Goal: Check status: Verify the current state of an ongoing process or item

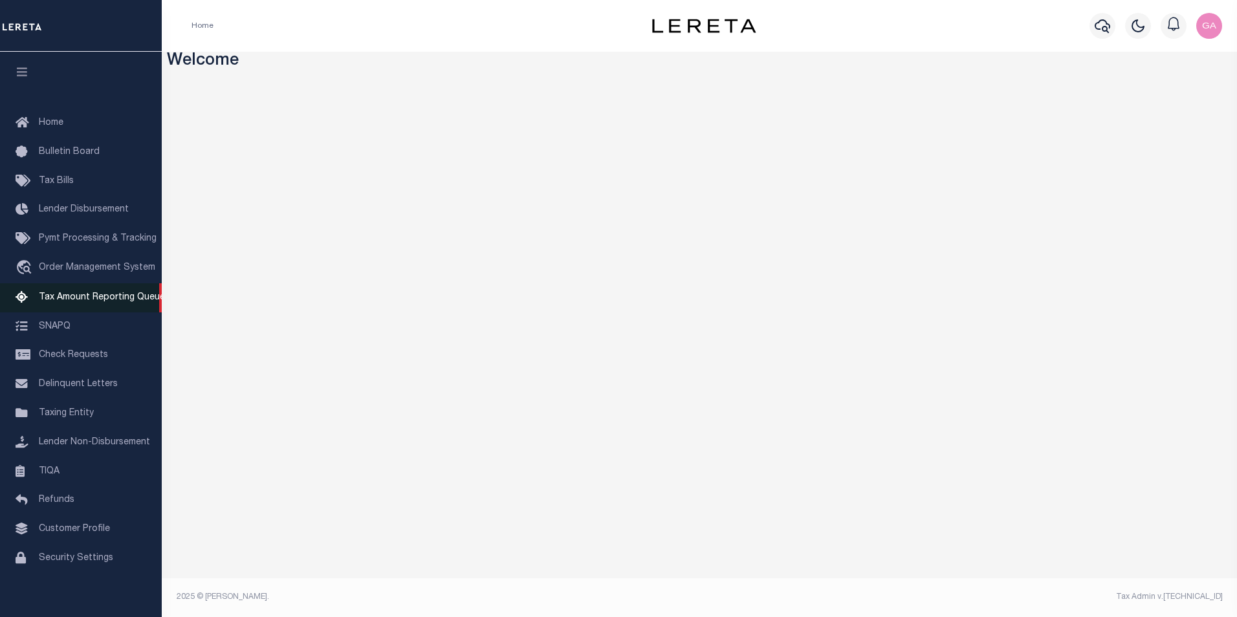
click at [81, 302] on span "Tax Amount Reporting Queue" at bounding box center [102, 297] width 126 height 9
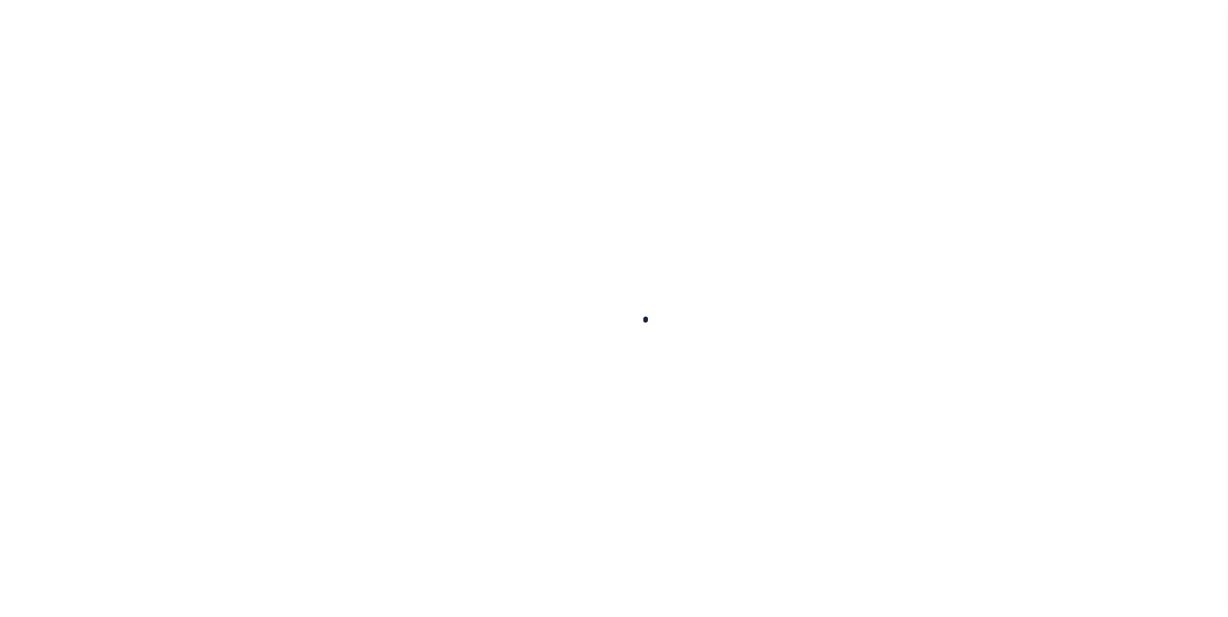
select select "100"
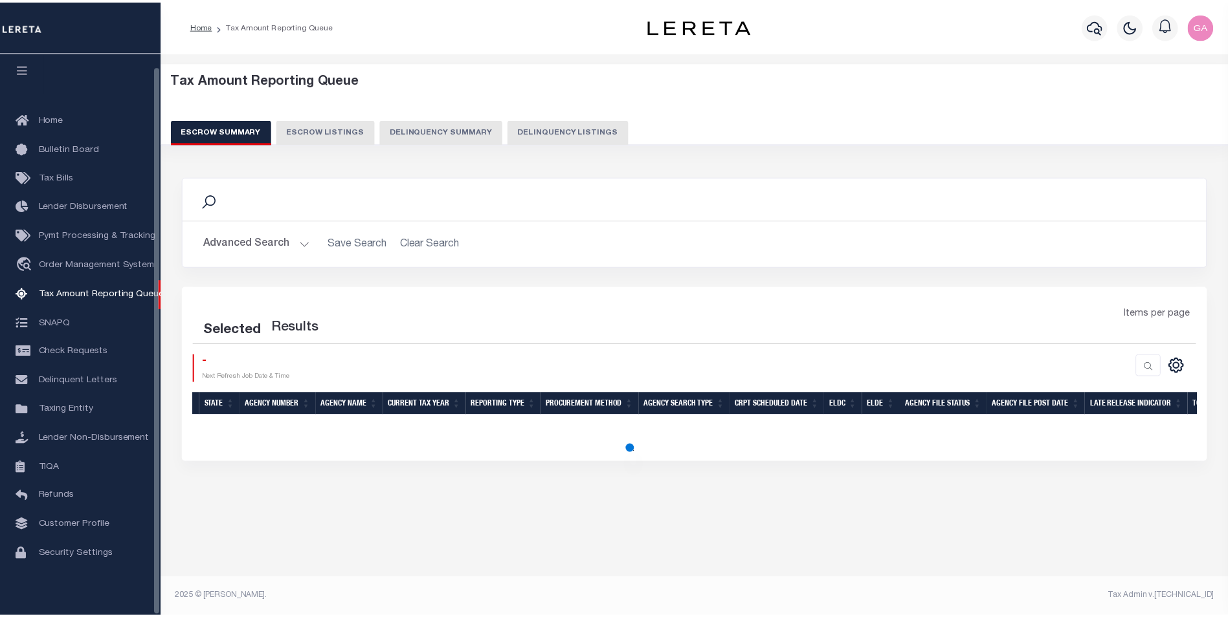
scroll to position [13, 0]
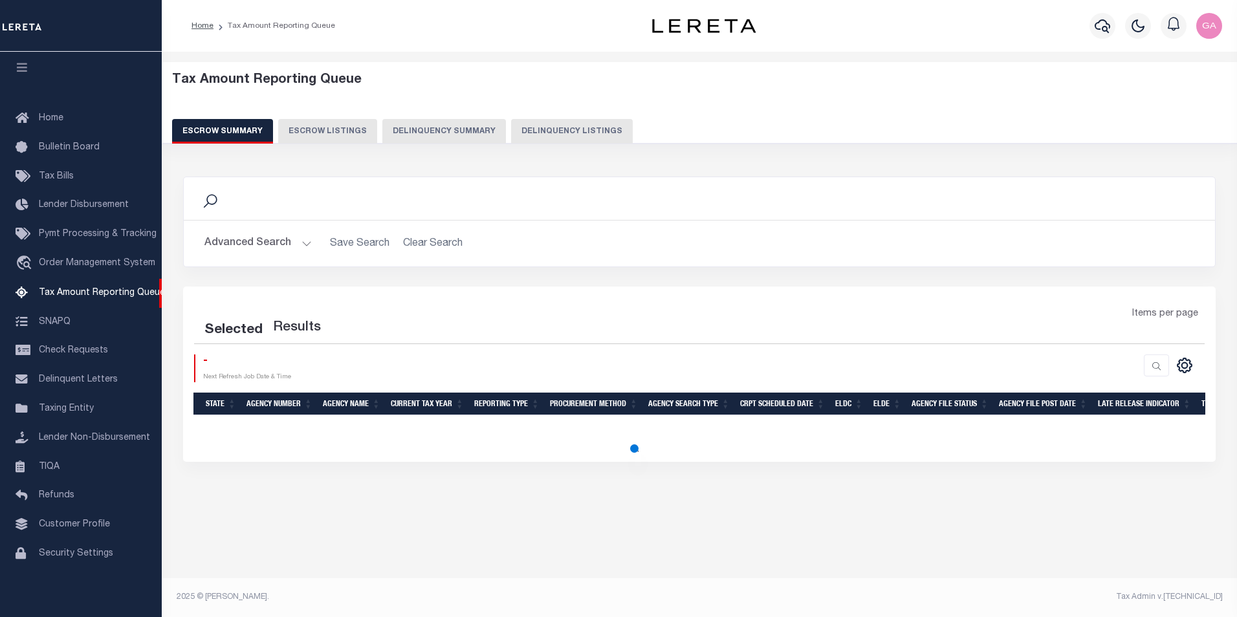
select select "100"
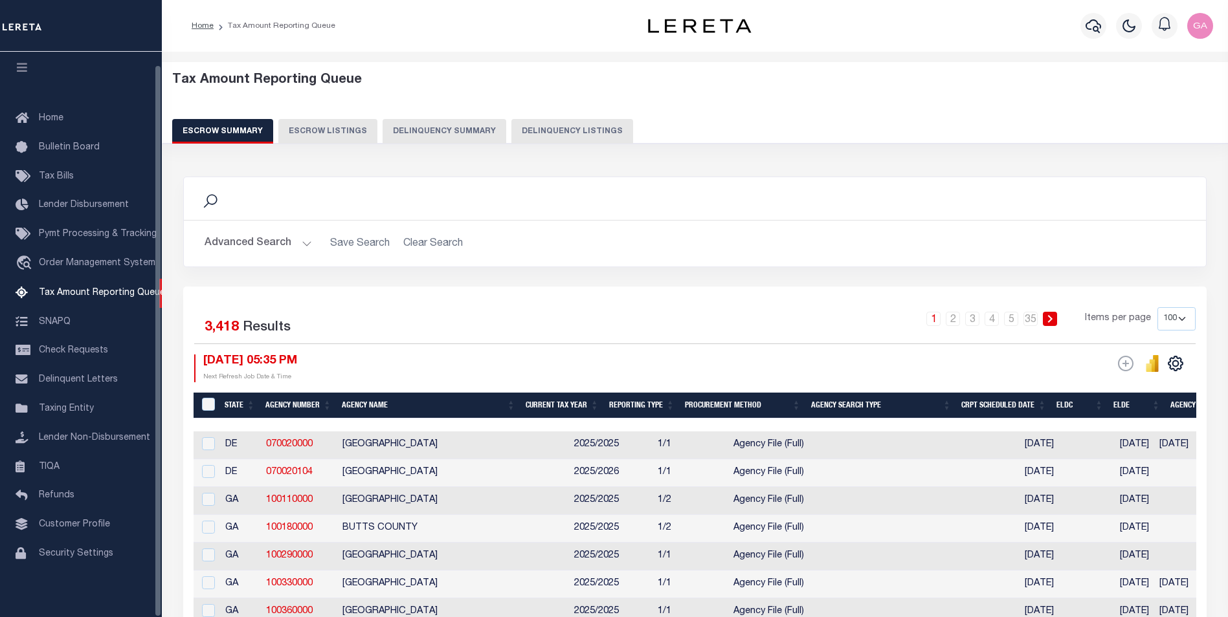
click at [295, 242] on button "Advanced Search" at bounding box center [257, 243] width 107 height 25
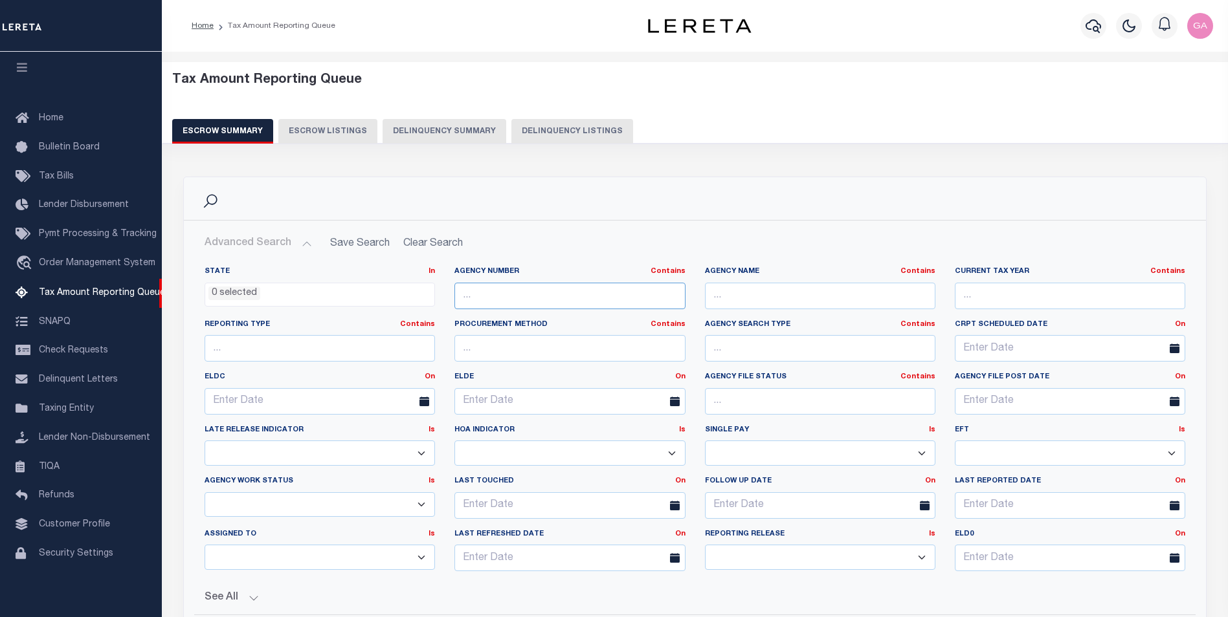
click at [562, 299] on input "text" at bounding box center [569, 296] width 230 height 27
paste input "19009000"
type input "190090000"
click at [1129, 232] on h2 "Advanced Search Save Search Clear Search" at bounding box center [694, 243] width 1001 height 25
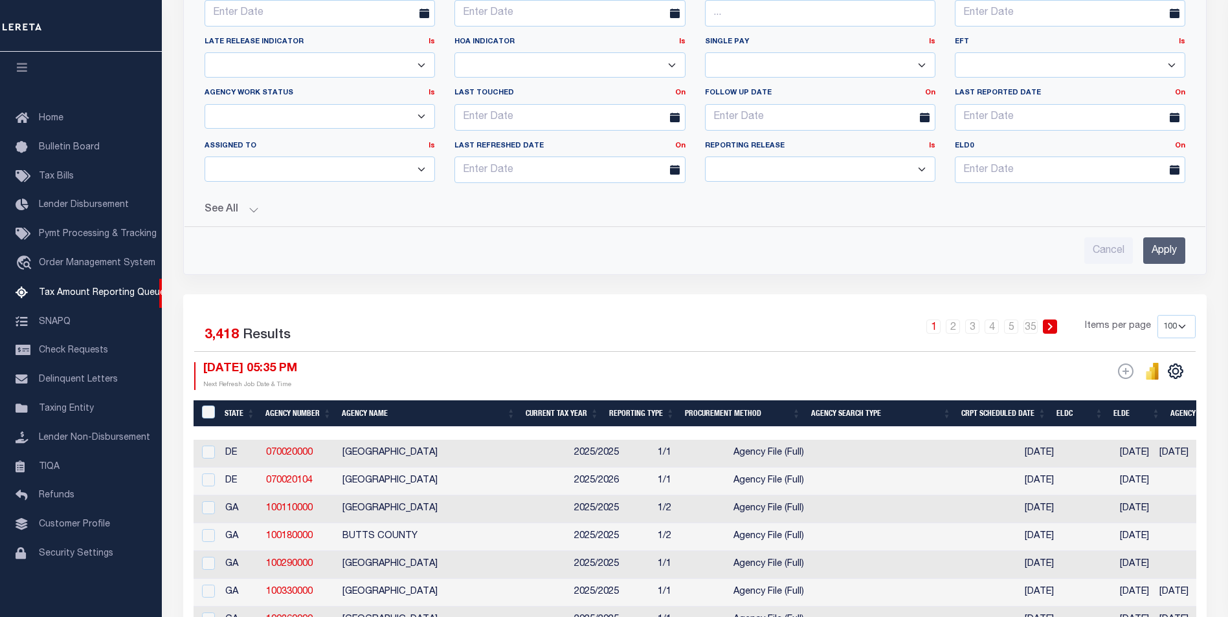
scroll to position [453, 0]
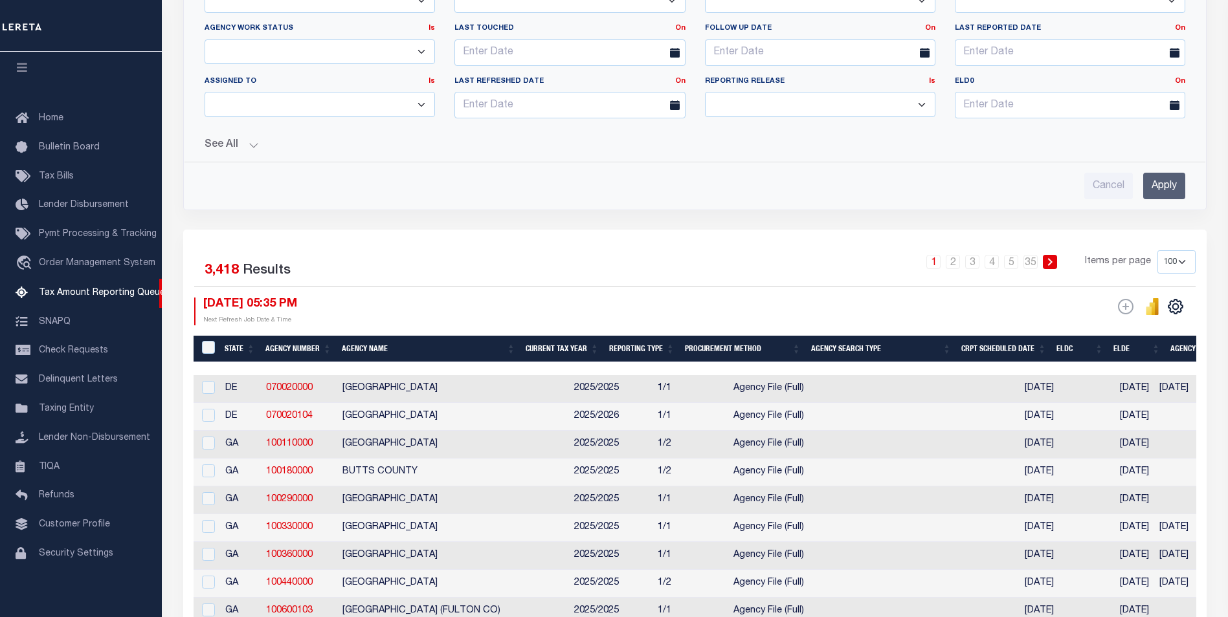
click at [1165, 189] on input "Apply" at bounding box center [1164, 186] width 42 height 27
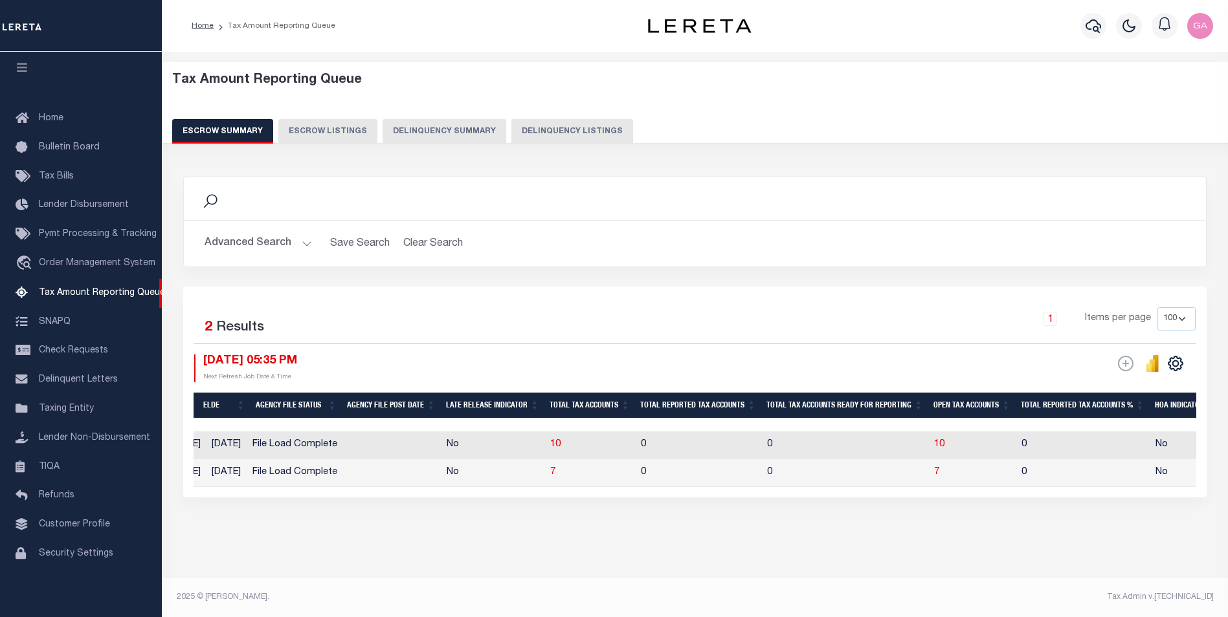
scroll to position [0, 654]
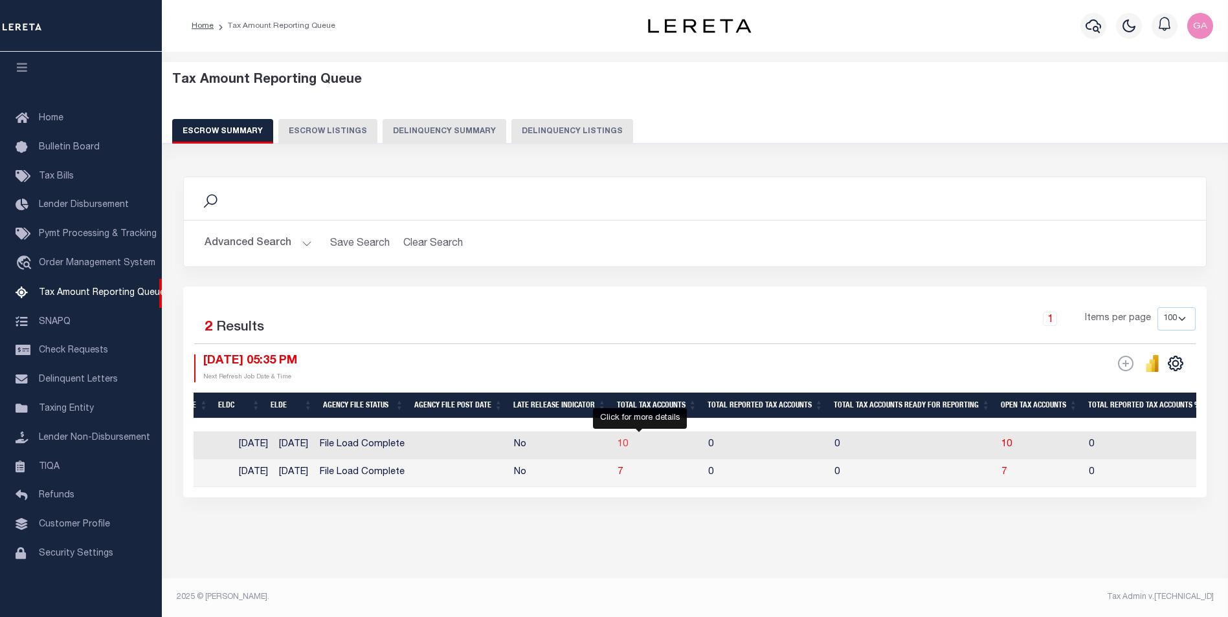
click at [628, 440] on span "10" at bounding box center [622, 444] width 10 height 9
select select "100"
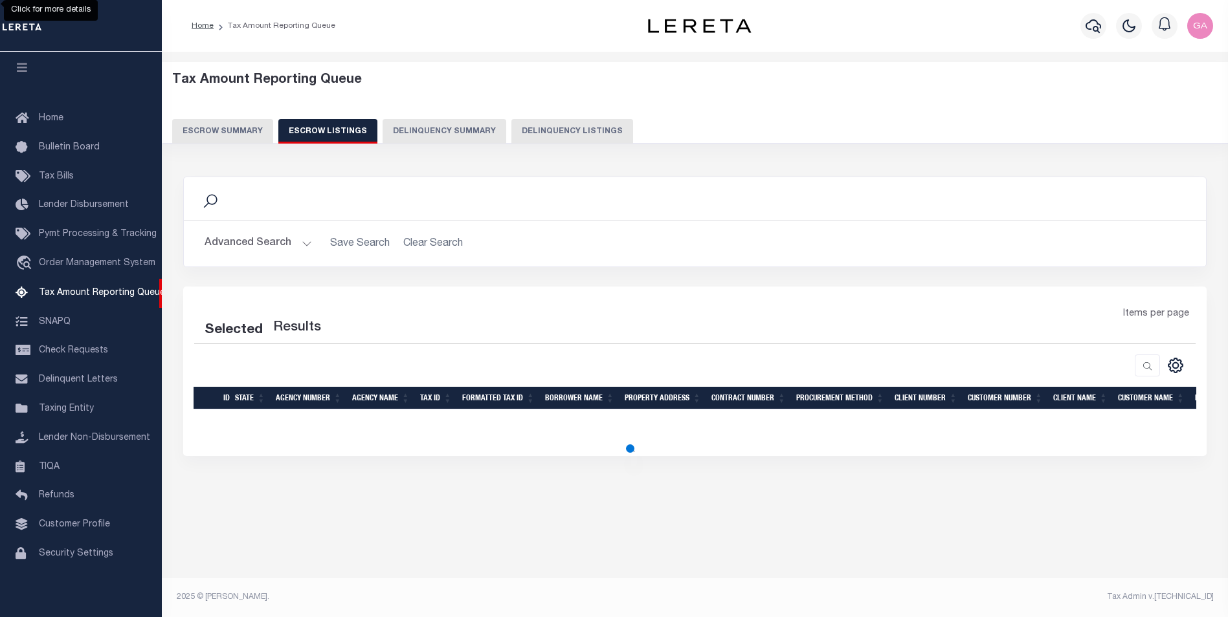
scroll to position [0, 0]
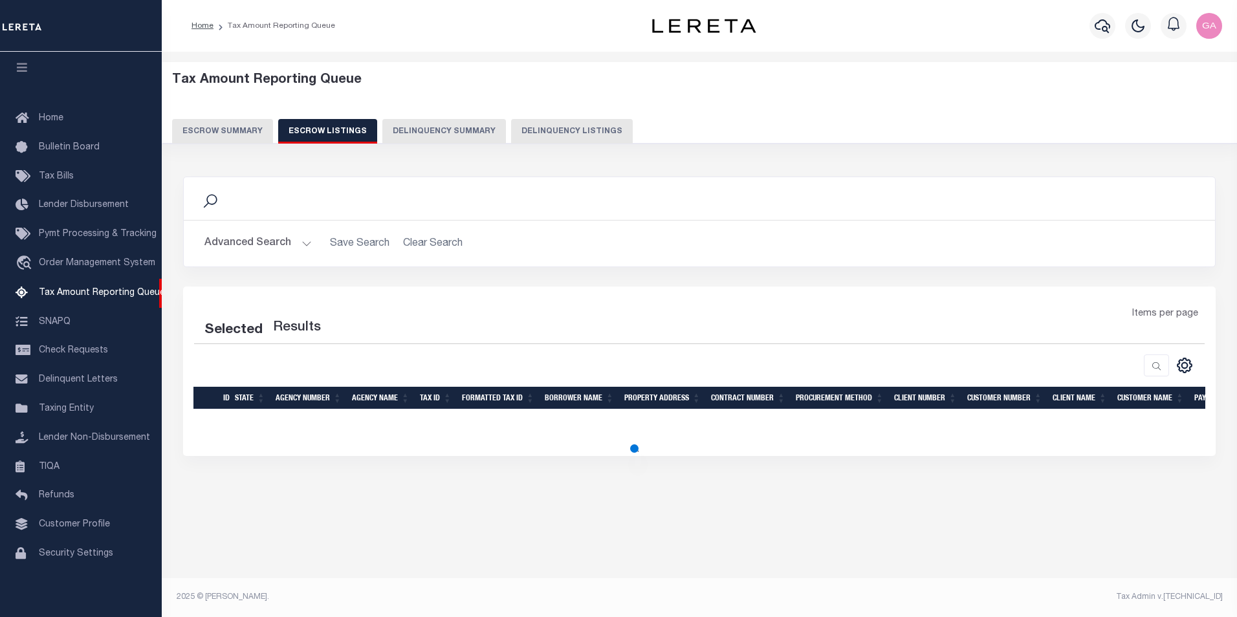
select select "100"
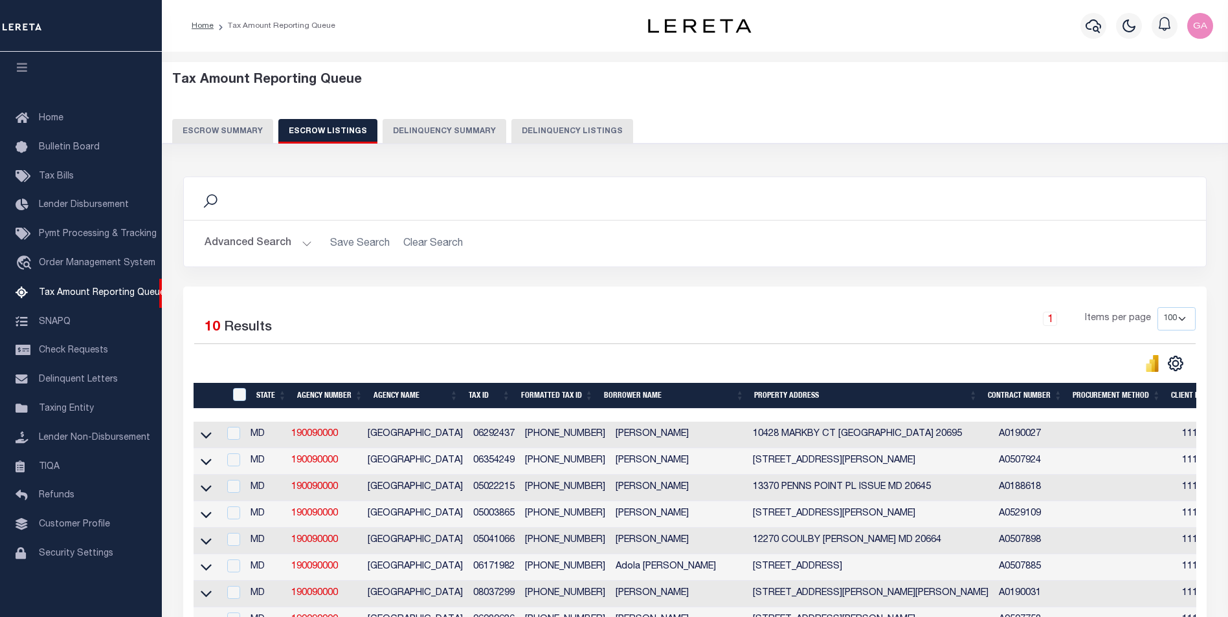
scroll to position [129, 0]
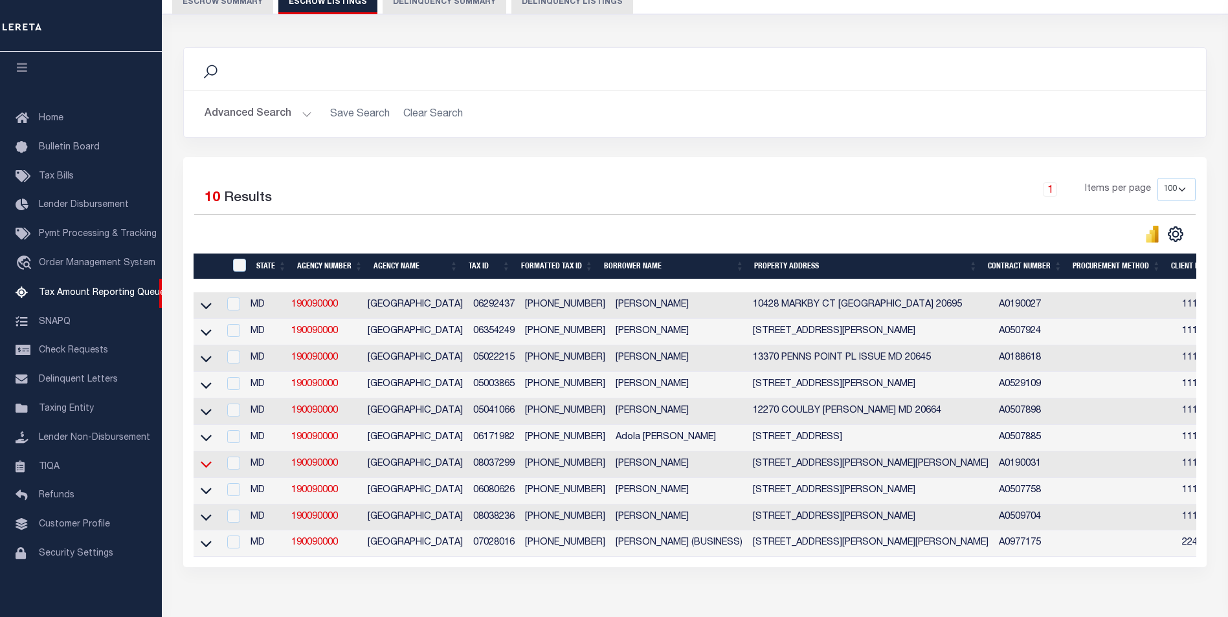
click at [204, 470] on icon at bounding box center [206, 465] width 11 height 14
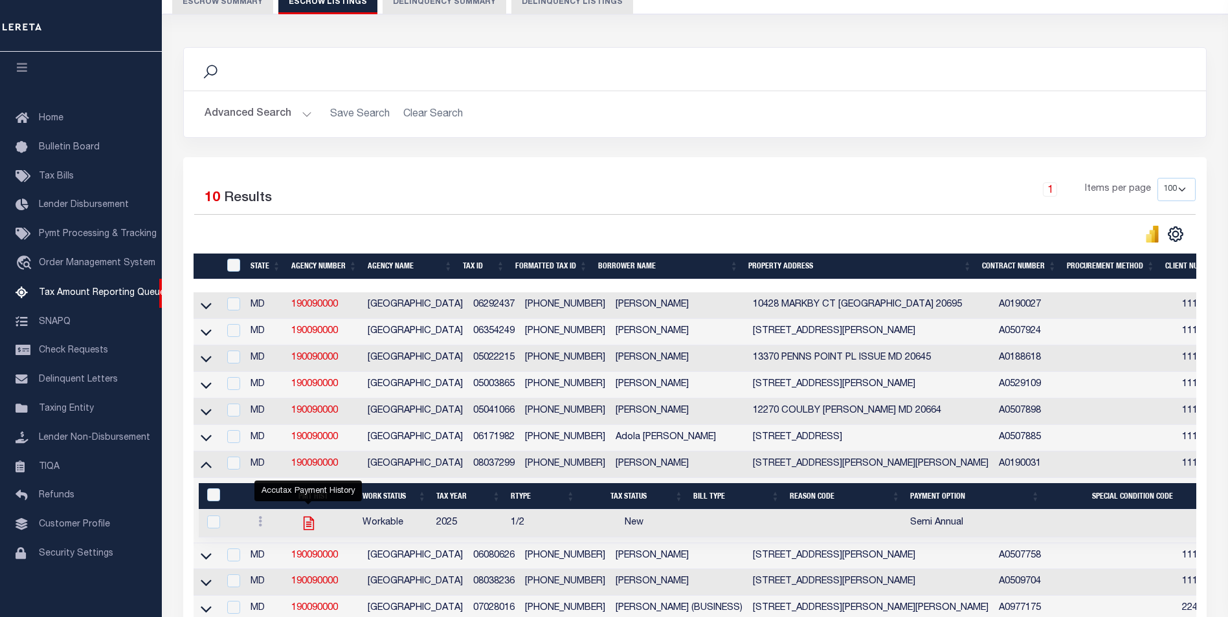
click at [306, 530] on icon "" at bounding box center [309, 523] width 10 height 14
checkbox input "true"
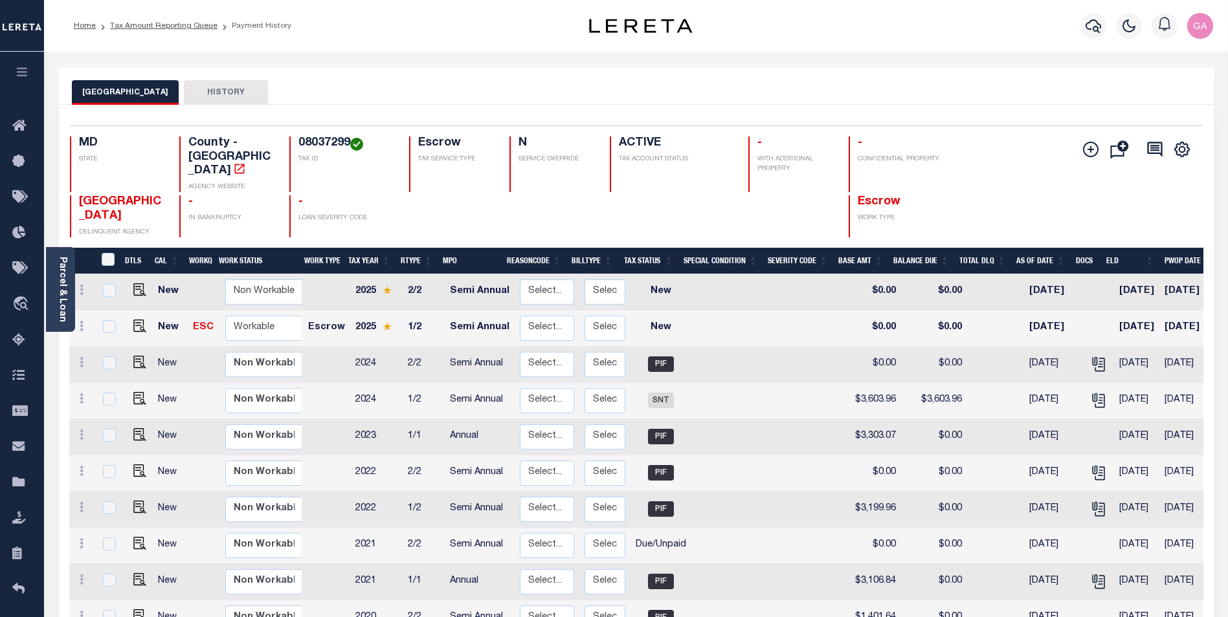
click at [214, 89] on button "HISTORY" at bounding box center [226, 92] width 84 height 25
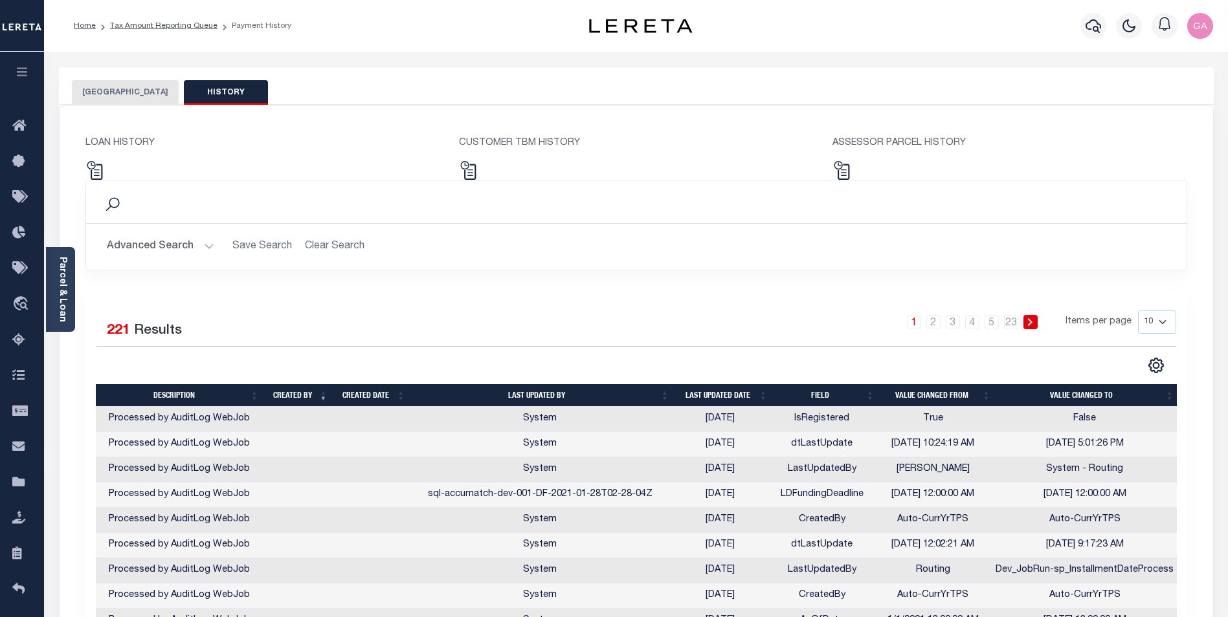
click at [115, 90] on button "[GEOGRAPHIC_DATA]" at bounding box center [125, 92] width 107 height 25
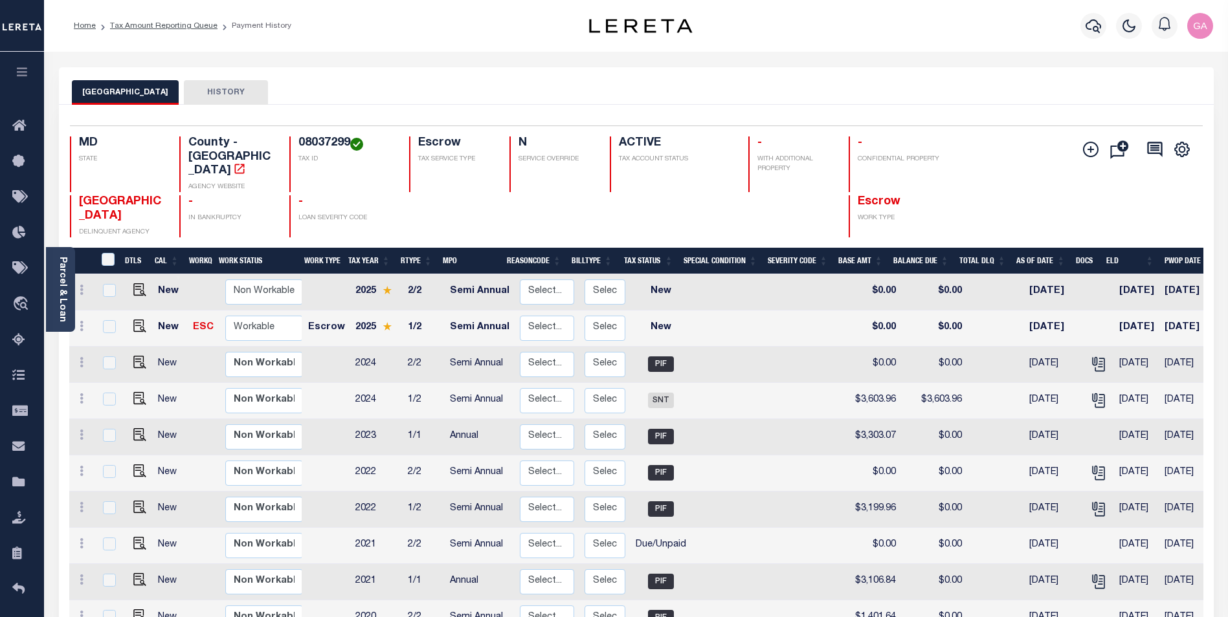
click at [230, 93] on button "HISTORY" at bounding box center [226, 92] width 84 height 25
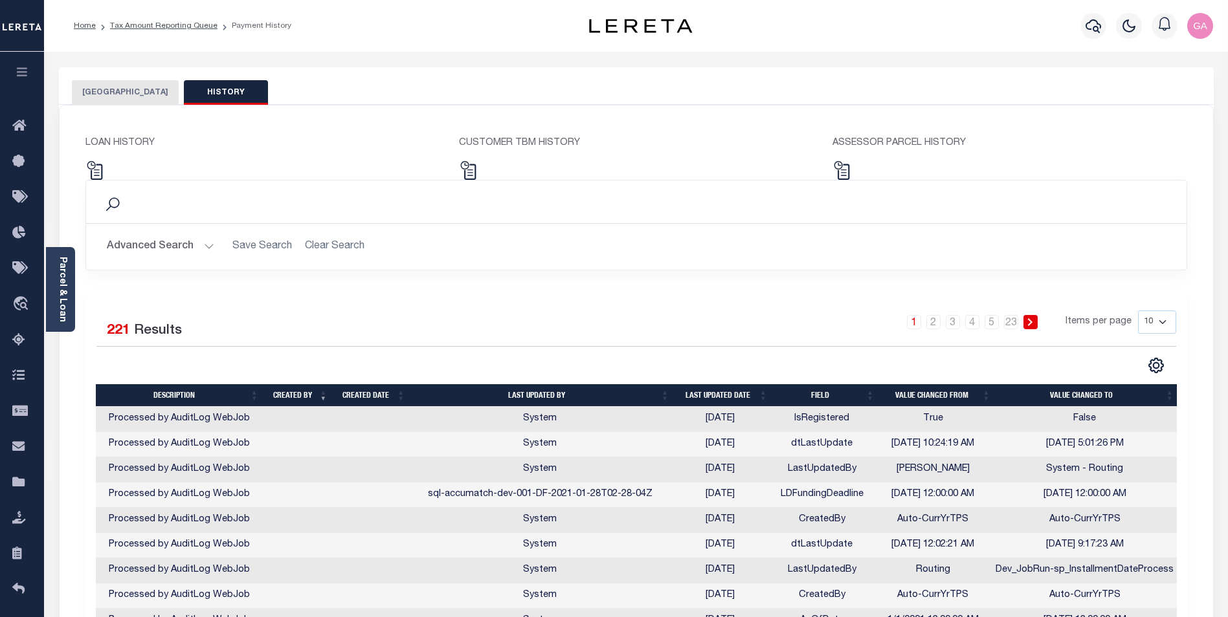
scroll to position [184, 0]
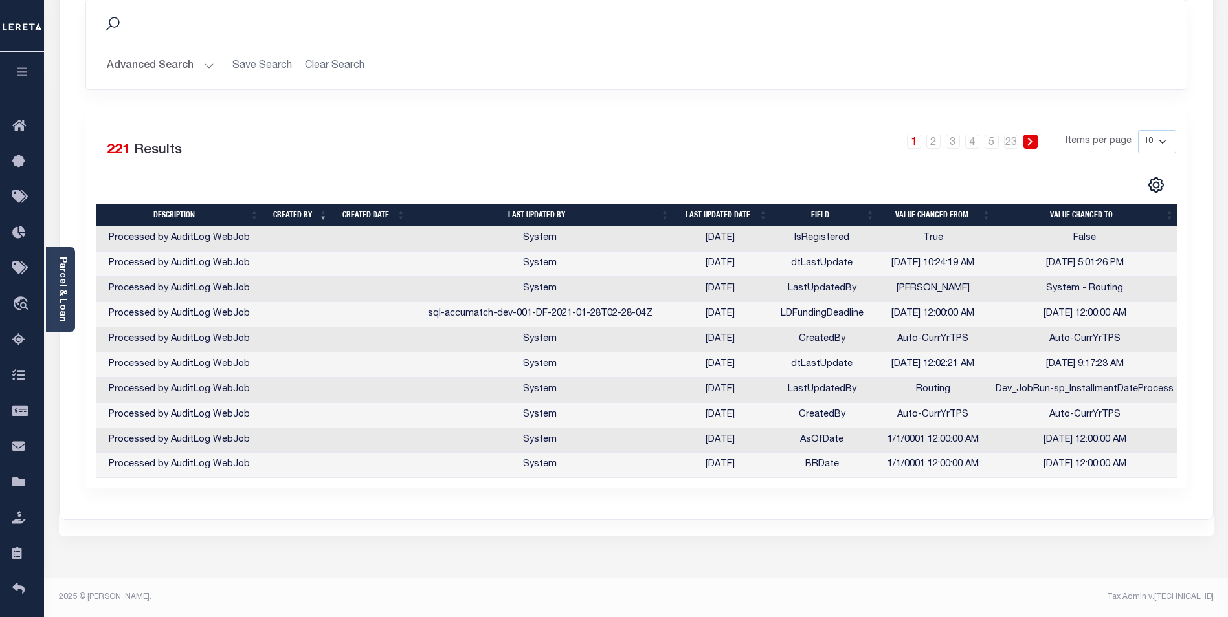
click at [1165, 135] on select "10 25 50 100" at bounding box center [1157, 141] width 38 height 23
select select "100"
click at [1138, 130] on select "10 25 50 100" at bounding box center [1157, 141] width 38 height 23
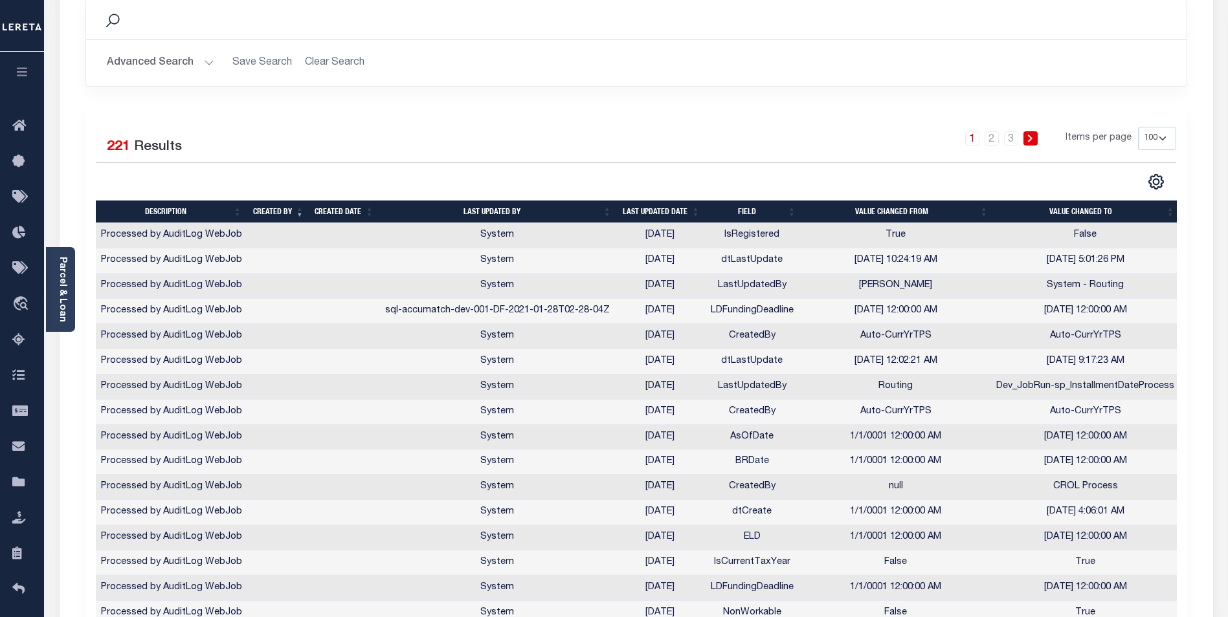
click at [641, 127] on div "1 2 3 Items per page 10 25 50 100" at bounding box center [773, 144] width 805 height 34
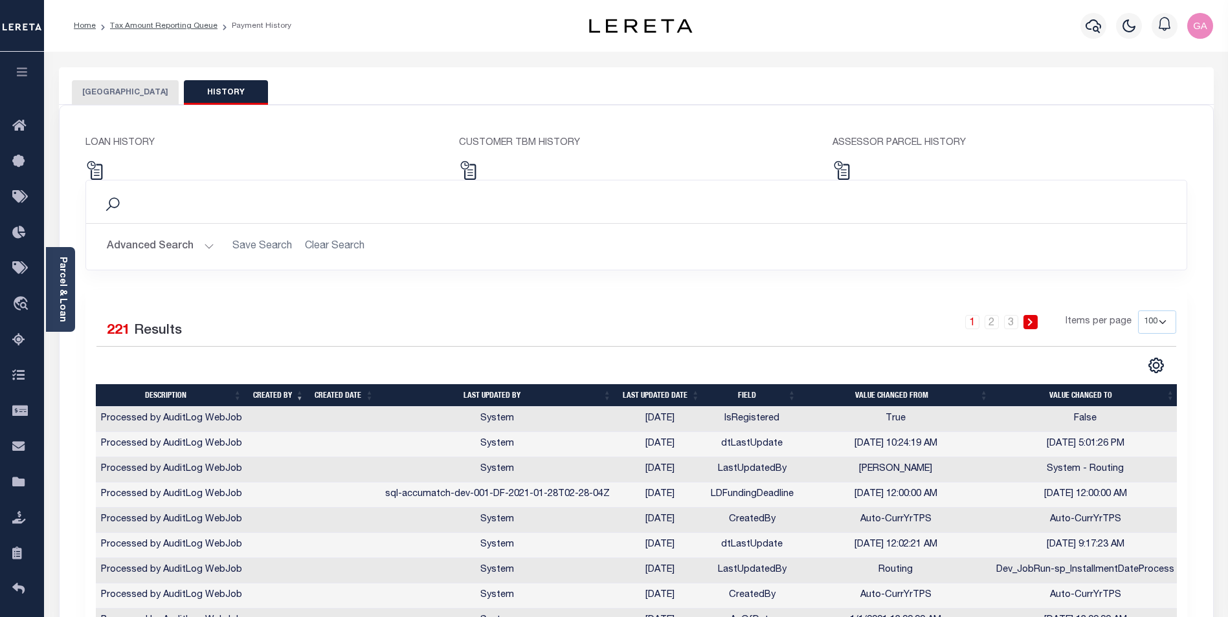
click at [126, 93] on button "[GEOGRAPHIC_DATA]" at bounding box center [125, 92] width 107 height 25
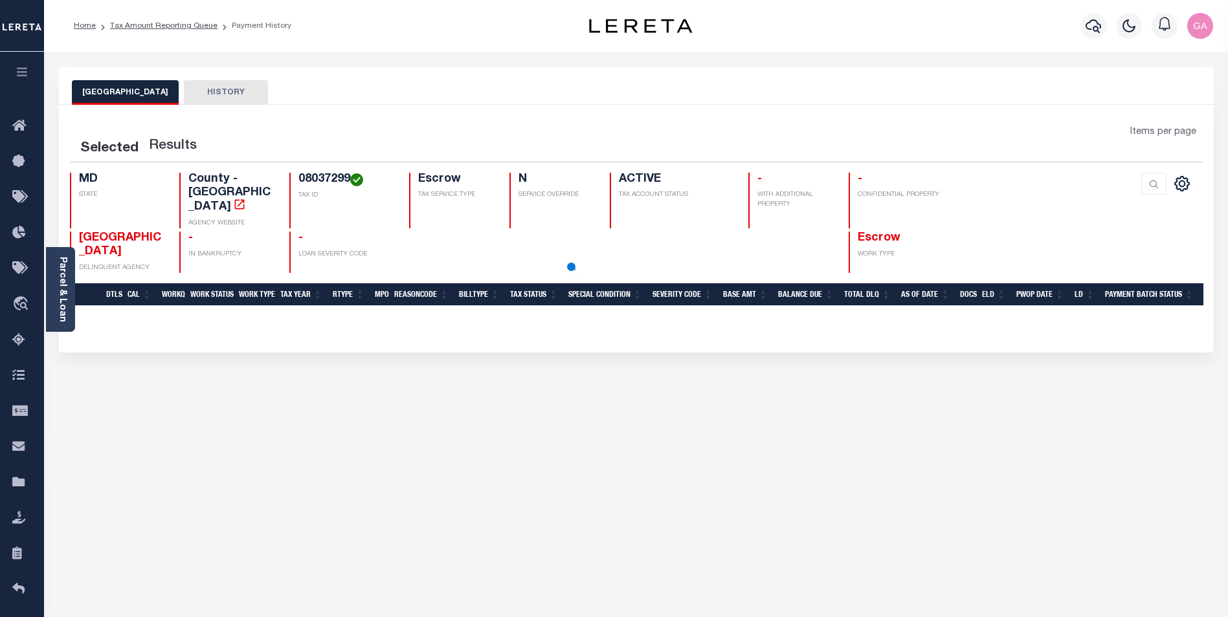
click at [225, 93] on button "HISTORY" at bounding box center [226, 92] width 84 height 25
select select "100"
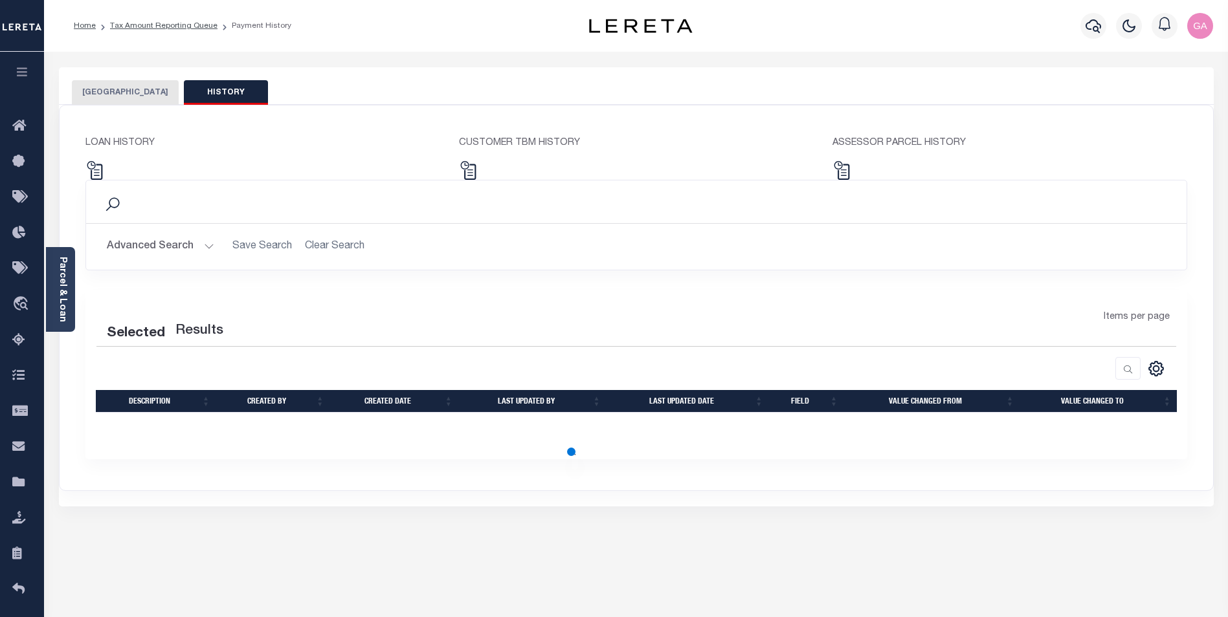
select select "100"
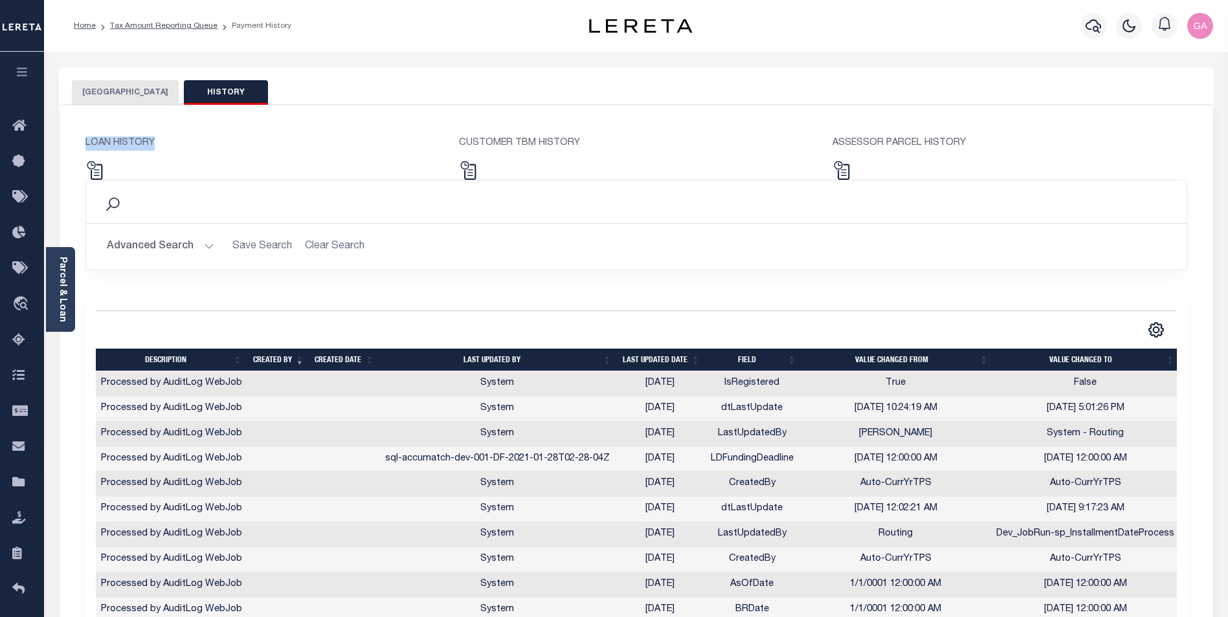
drag, startPoint x: 87, startPoint y: 146, endPoint x: 160, endPoint y: 144, distance: 73.1
click at [160, 144] on p "LOAN HISTORY" at bounding box center [262, 144] width 354 height 14
copy p "LOAN HISTORY"
click at [120, 91] on button "[GEOGRAPHIC_DATA]" at bounding box center [125, 92] width 107 height 25
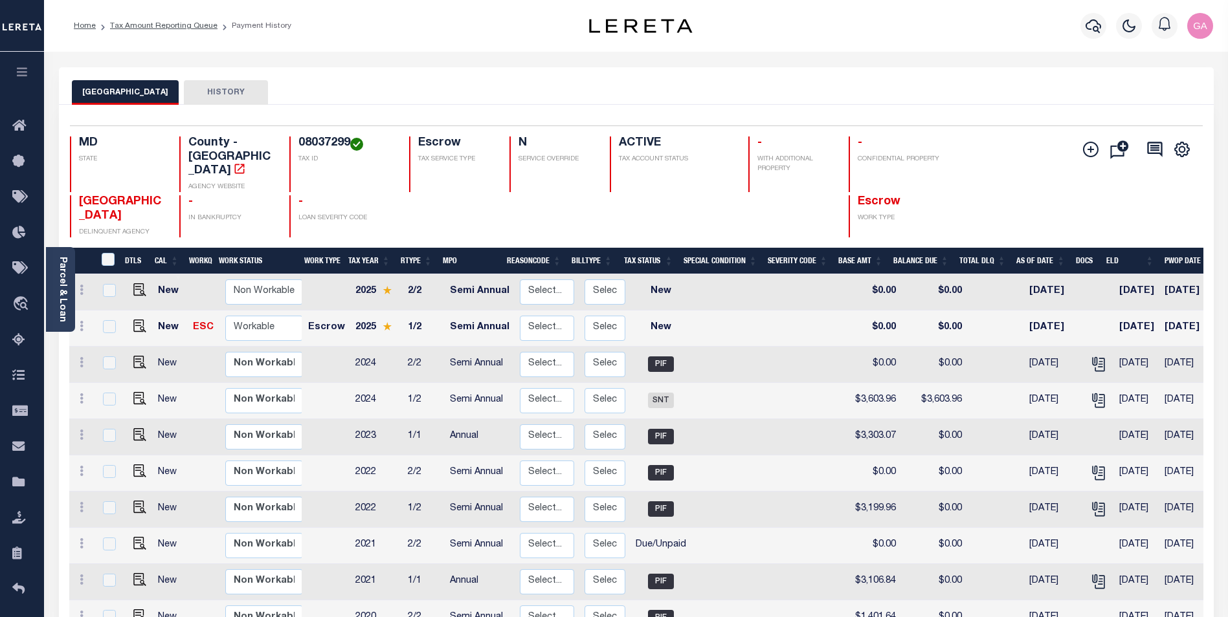
click at [204, 89] on button "HISTORY" at bounding box center [226, 92] width 84 height 25
select select "100"
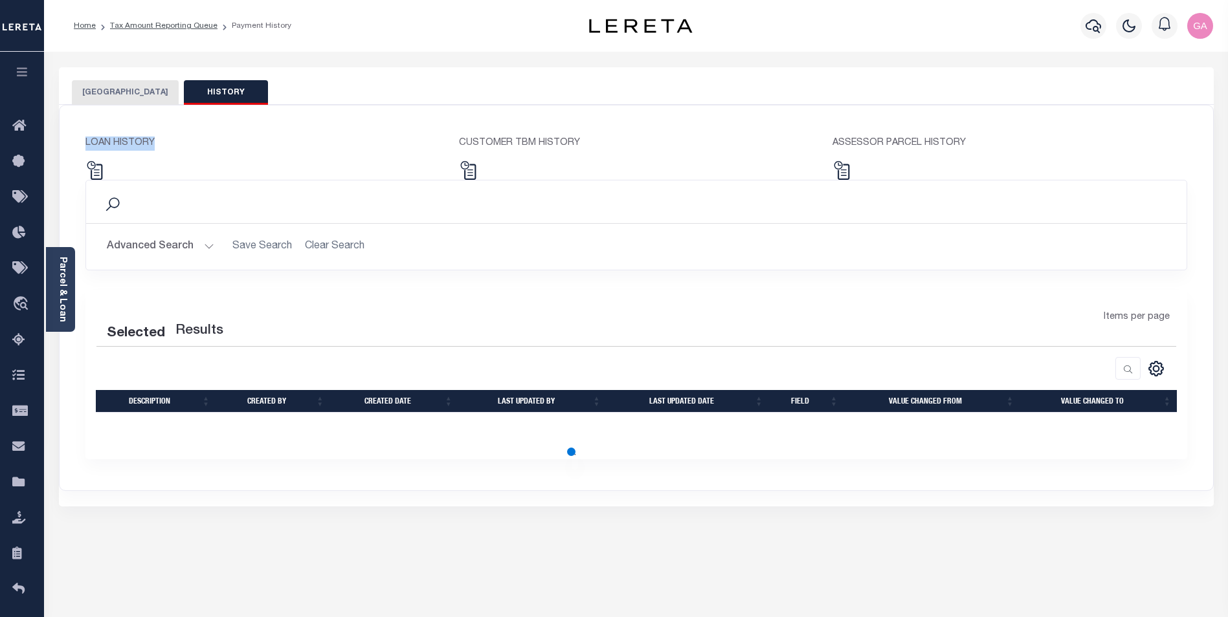
select select "100"
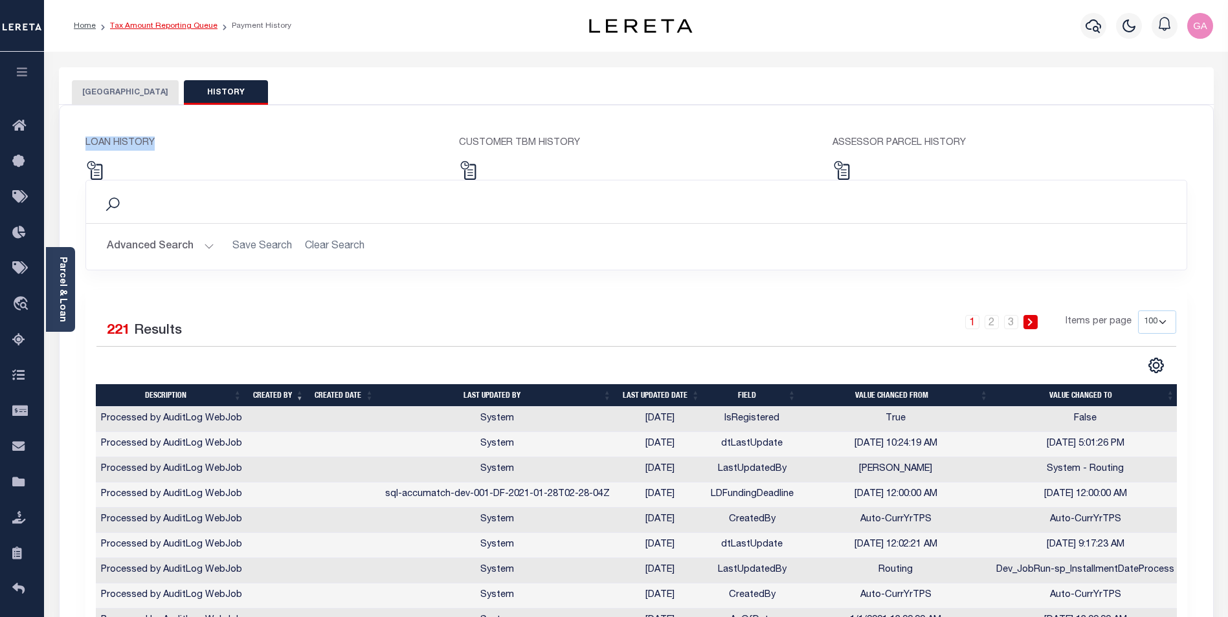
click at [143, 26] on link "Tax Amount Reporting Queue" at bounding box center [163, 26] width 107 height 8
click at [718, 285] on div "Search Advanced Search Save Search Clear Search Is Is" at bounding box center [636, 235] width 1121 height 110
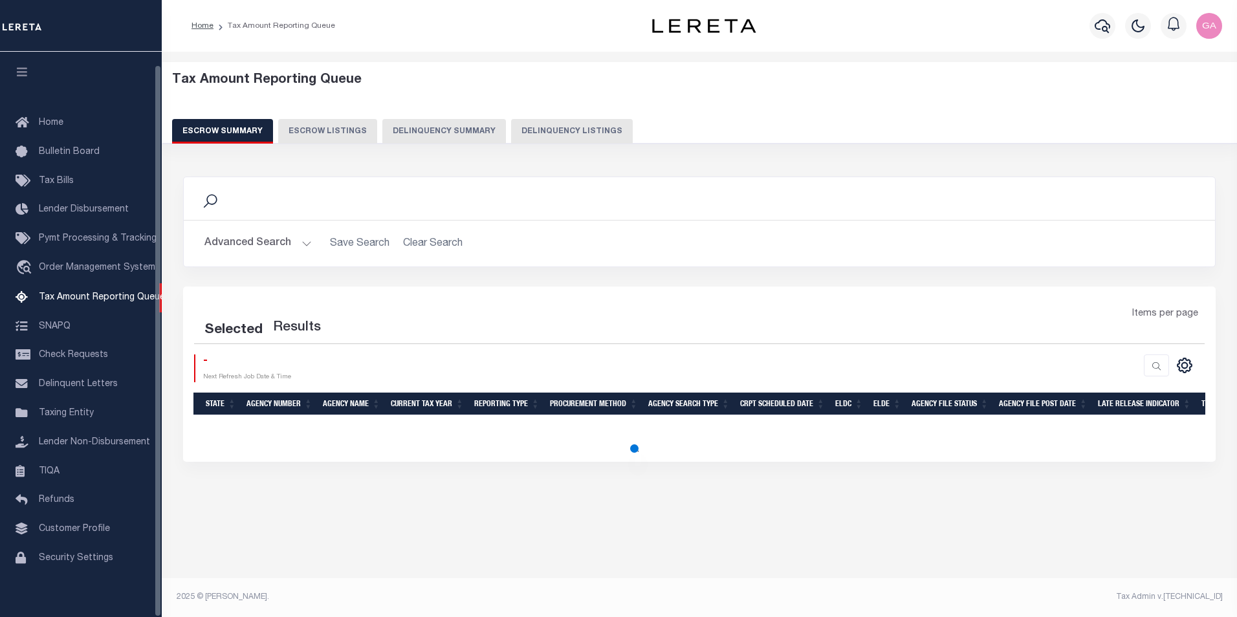
select select "100"
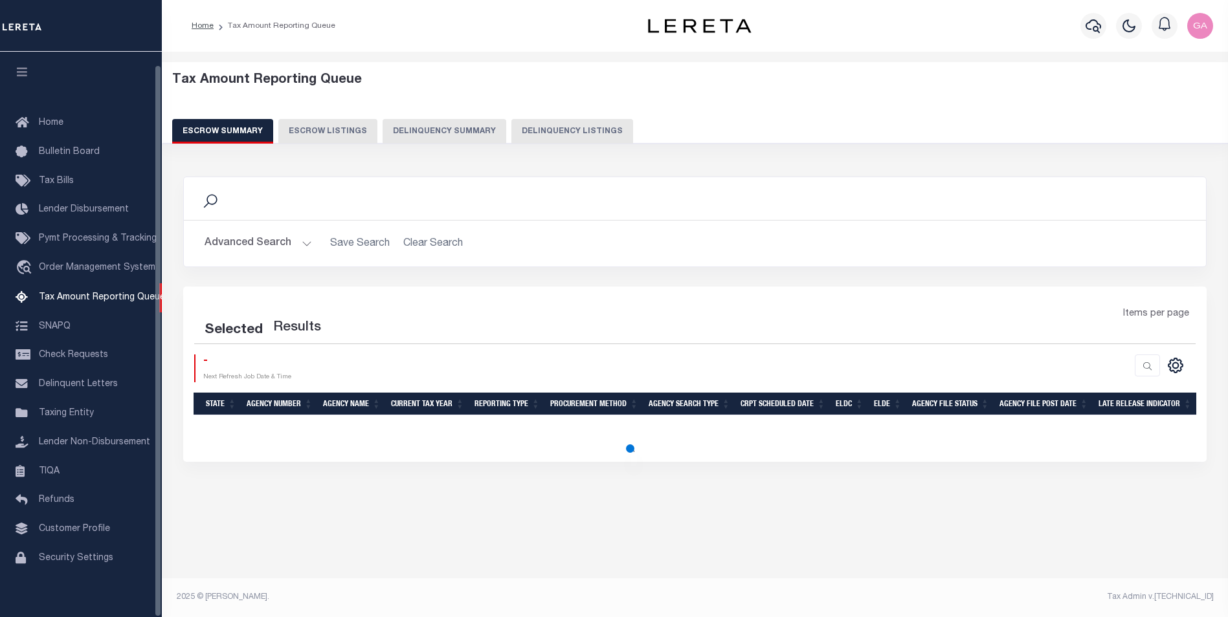
select select "100"
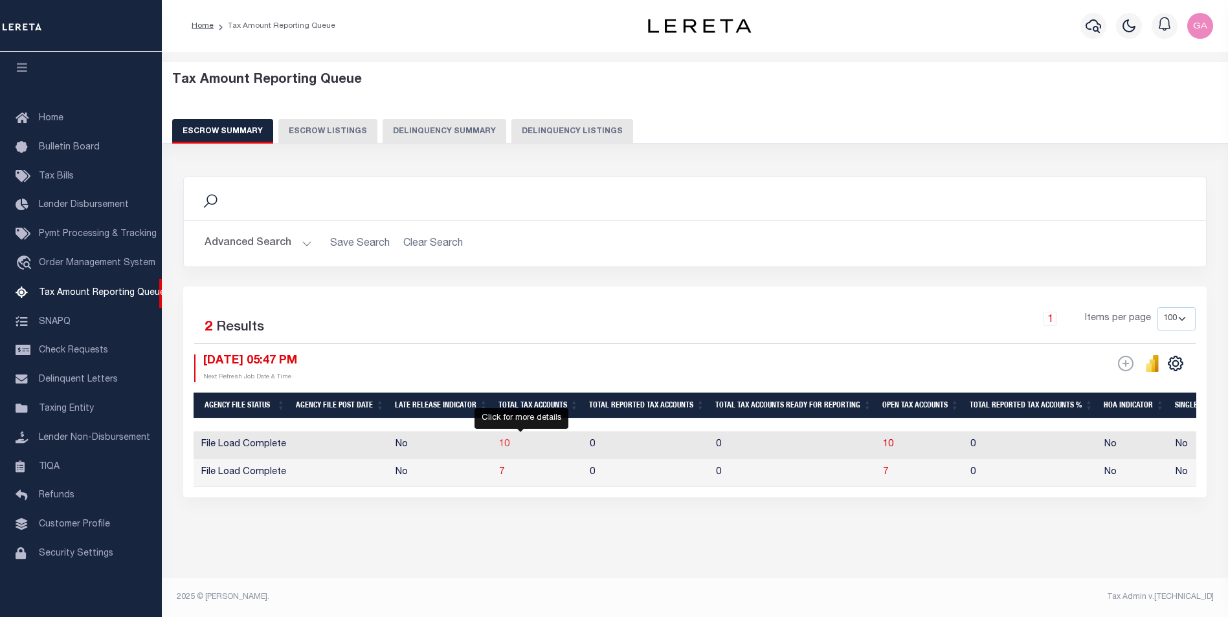
click at [509, 447] on span "10" at bounding box center [504, 444] width 10 height 9
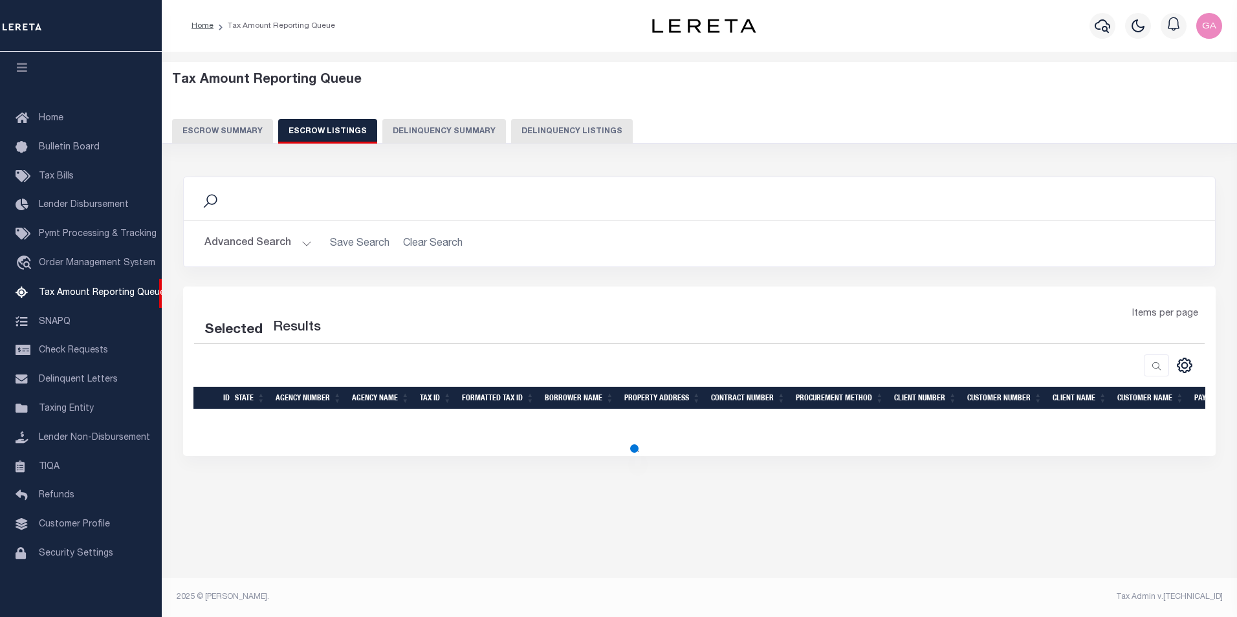
select select "100"
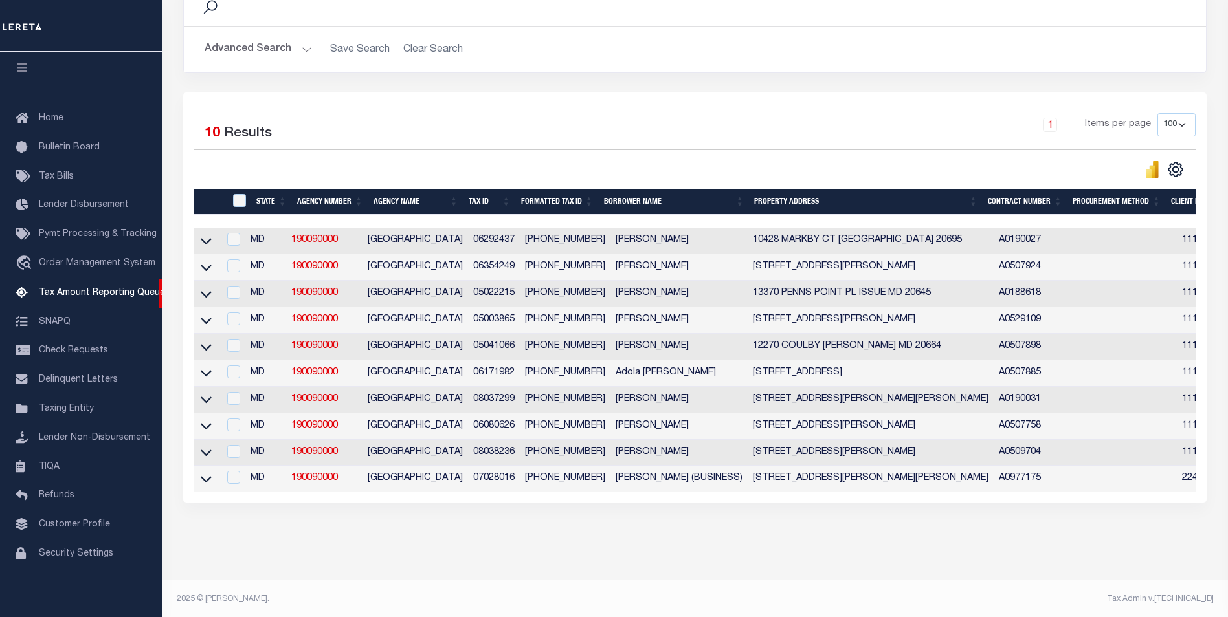
scroll to position [212, 0]
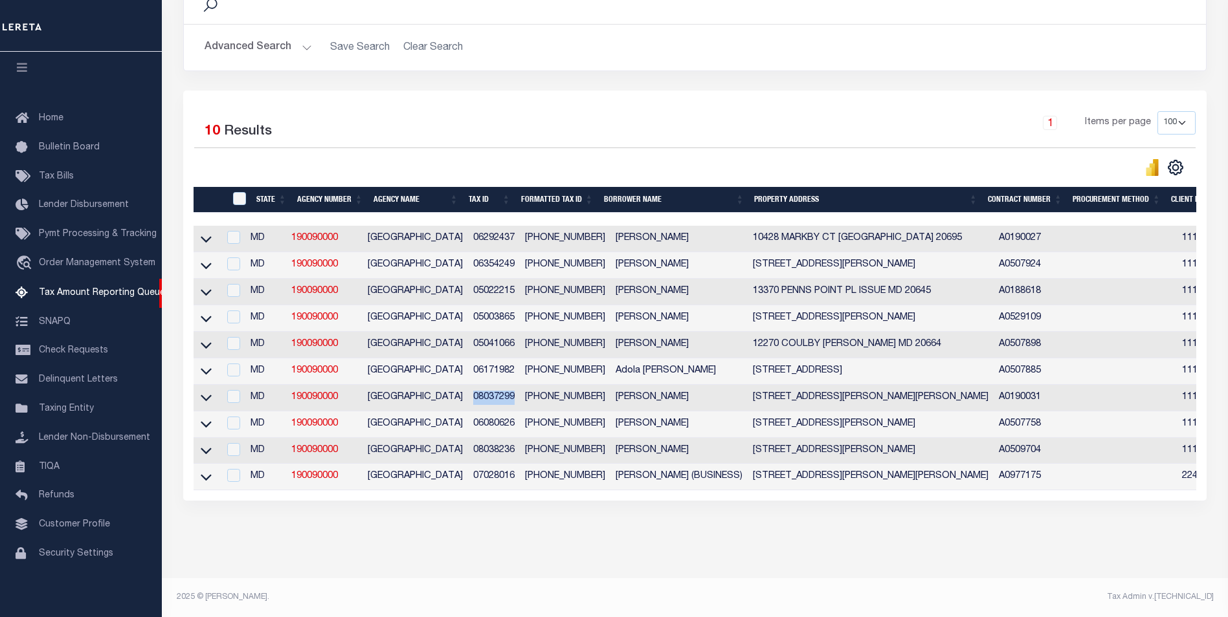
drag, startPoint x: 511, startPoint y: 388, endPoint x: 469, endPoint y: 388, distance: 41.4
click at [469, 388] on td "08037299" at bounding box center [494, 398] width 52 height 27
checkbox input "true"
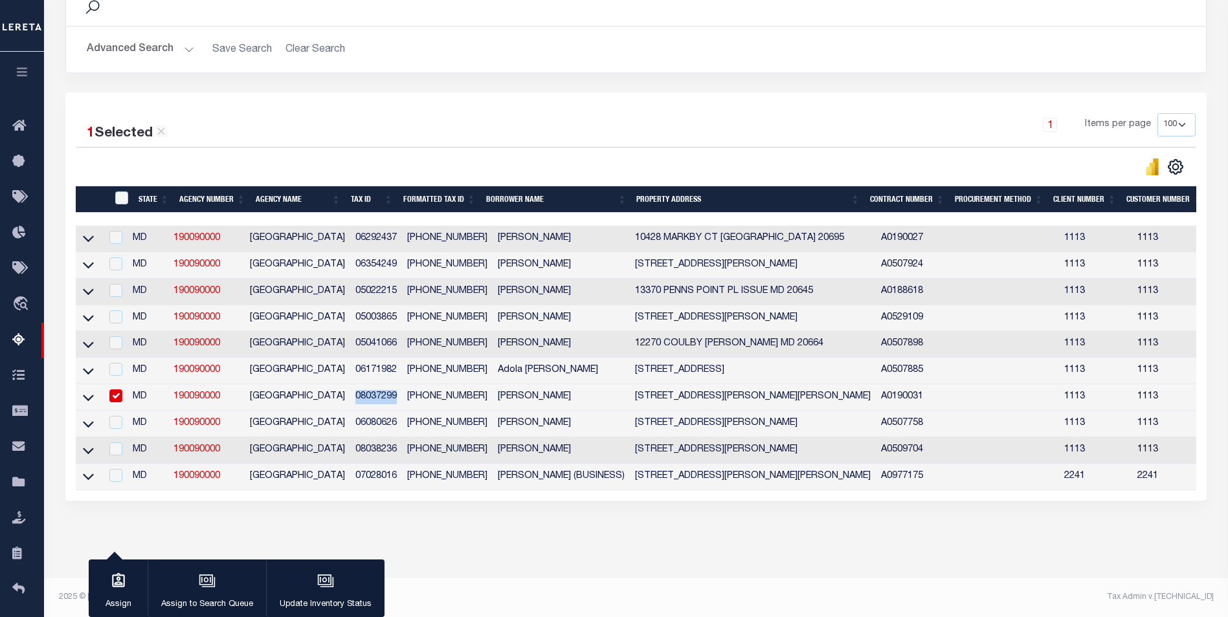
copy td "08037299"
